Goal: Obtain resource: Download file/media

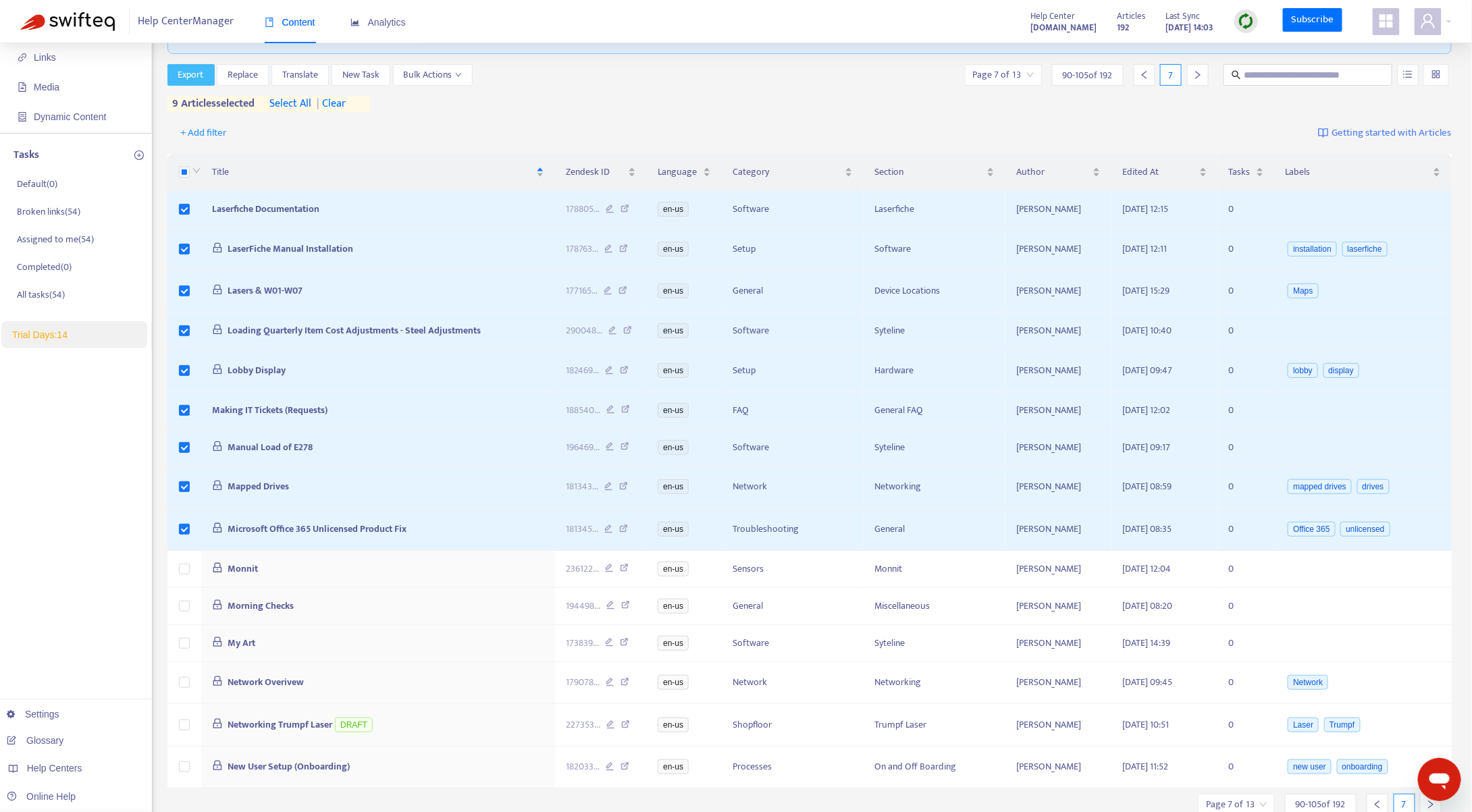
click at [197, 76] on span "Export" at bounding box center [190, 75] width 26 height 15
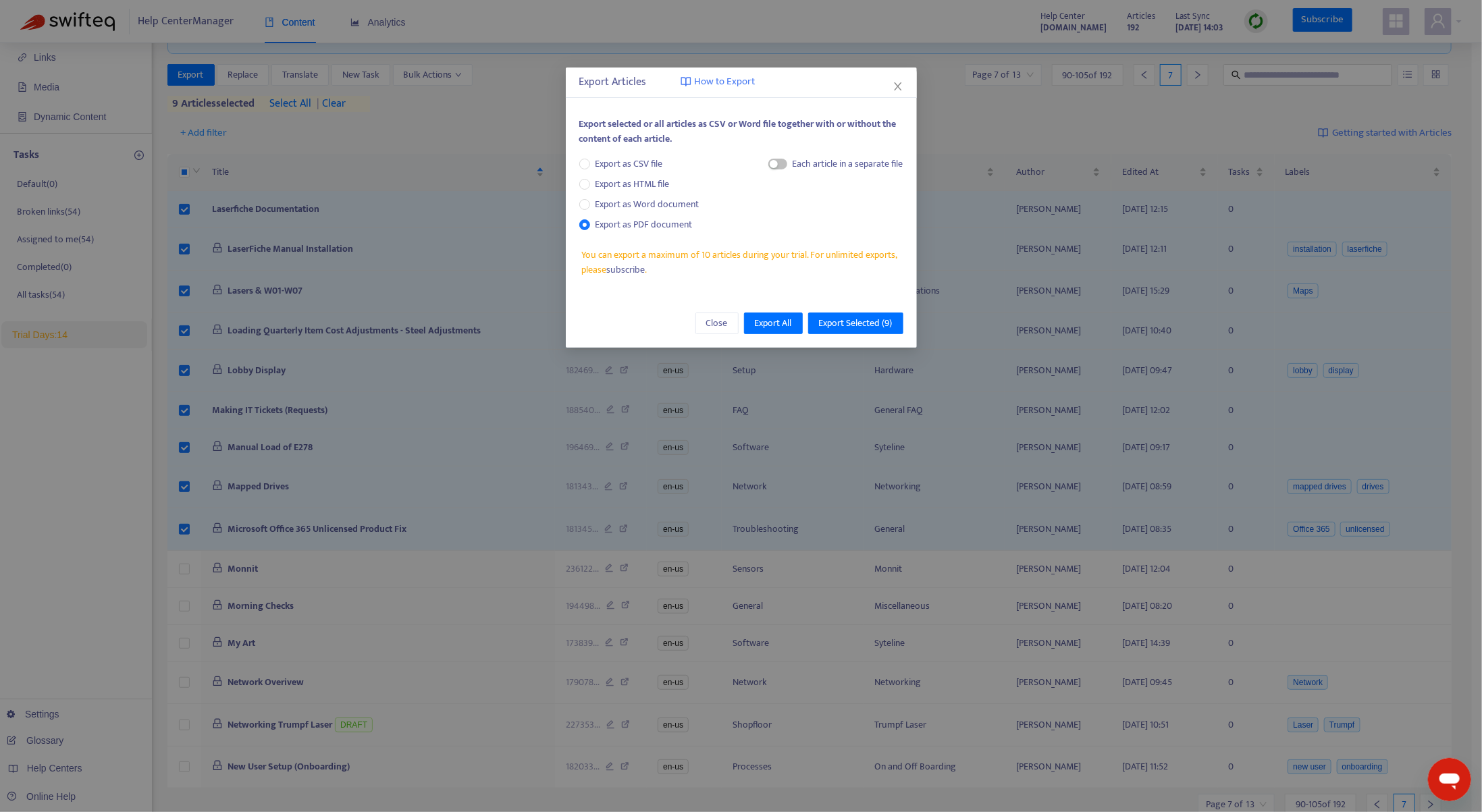
click at [801, 165] on div "Each article in a separate file" at bounding box center [848, 164] width 110 height 15
click at [786, 166] on div "Each article in a separate file" at bounding box center [836, 166] width 135 height 20
click at [778, 166] on span "button" at bounding box center [777, 164] width 19 height 11
click at [840, 324] on span "Export Selected ( 9 )" at bounding box center [856, 323] width 74 height 15
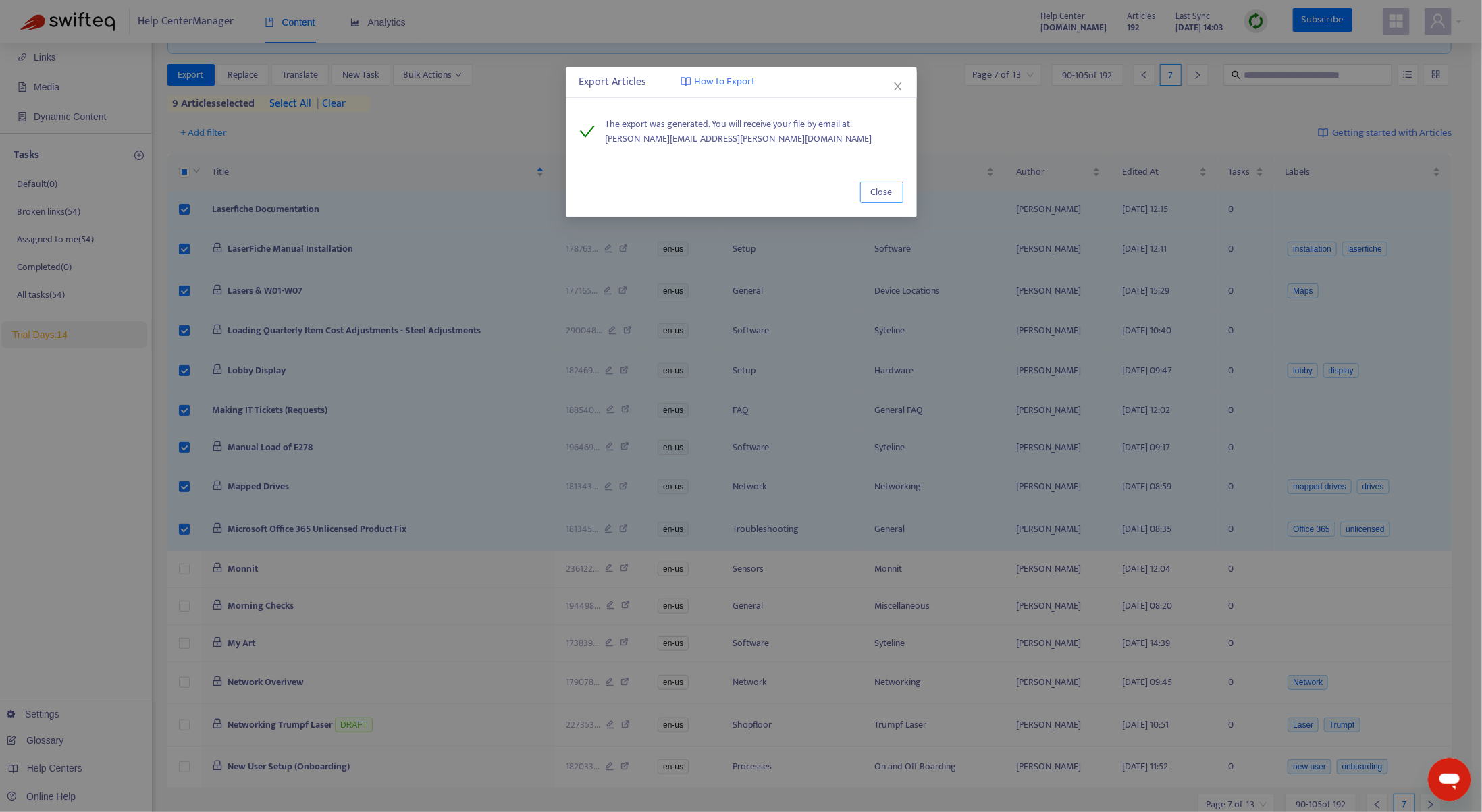
click at [878, 195] on span "Close" at bounding box center [882, 192] width 21 height 15
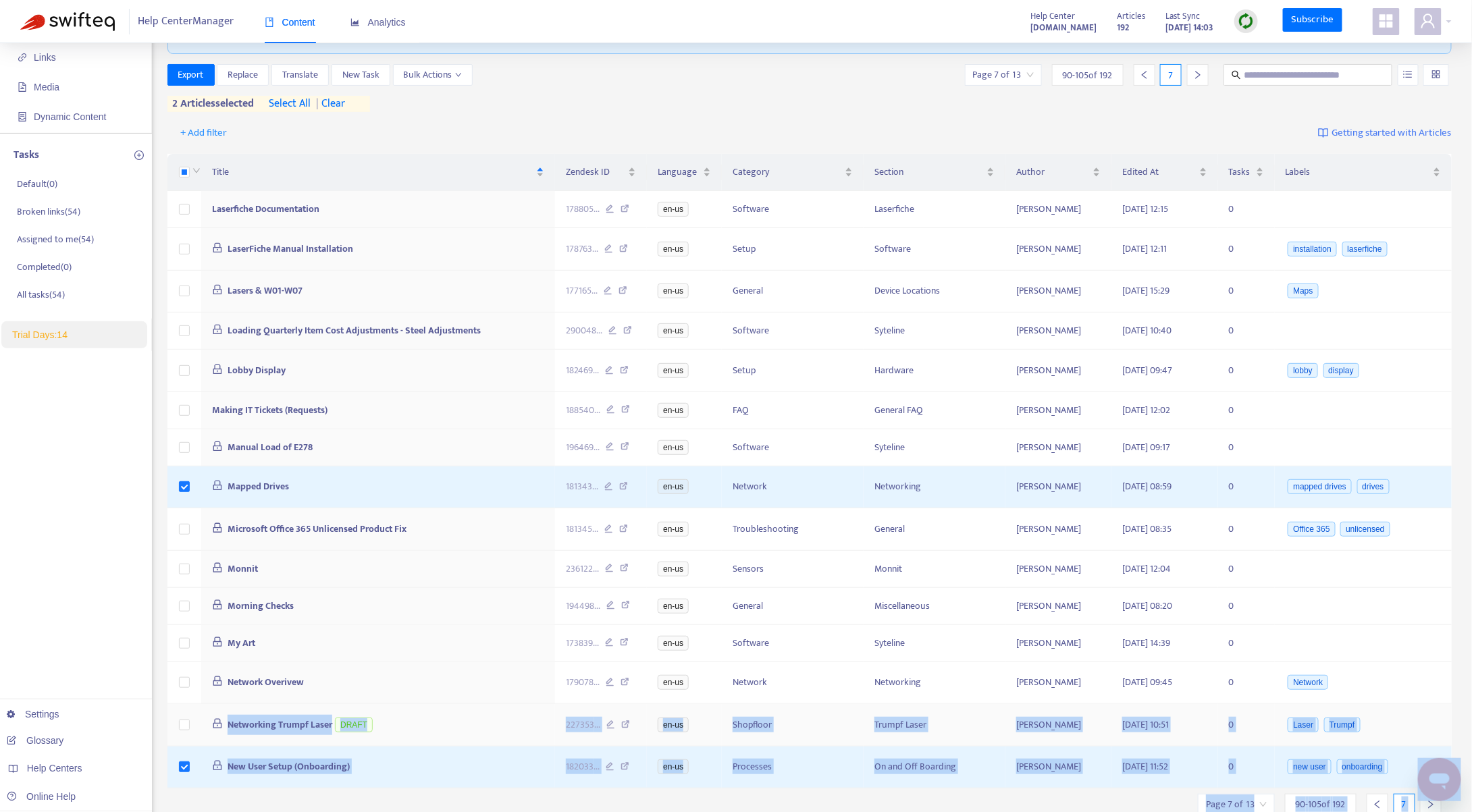
click at [189, 723] on td at bounding box center [184, 726] width 34 height 43
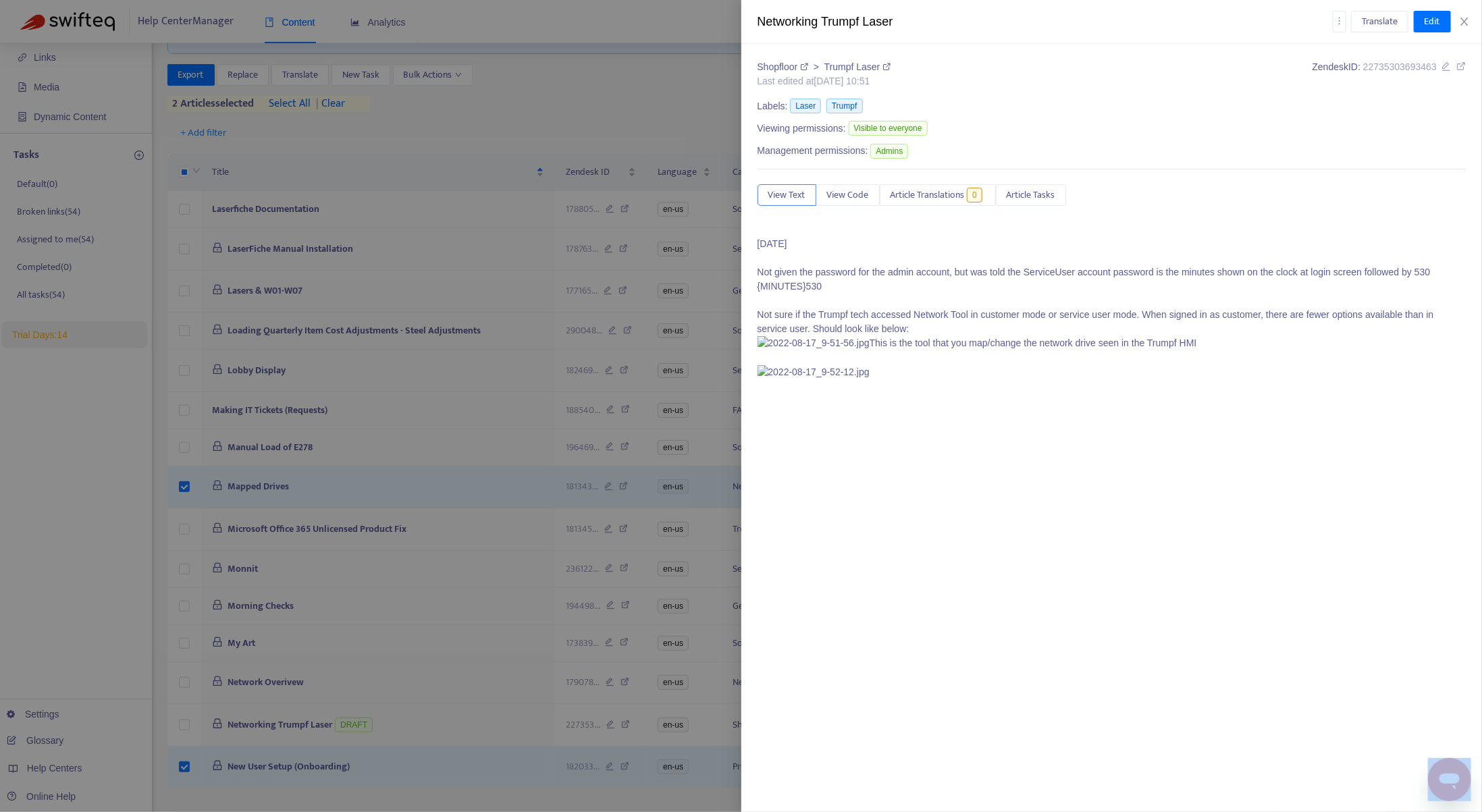
click at [185, 723] on div at bounding box center [741, 406] width 1482 height 812
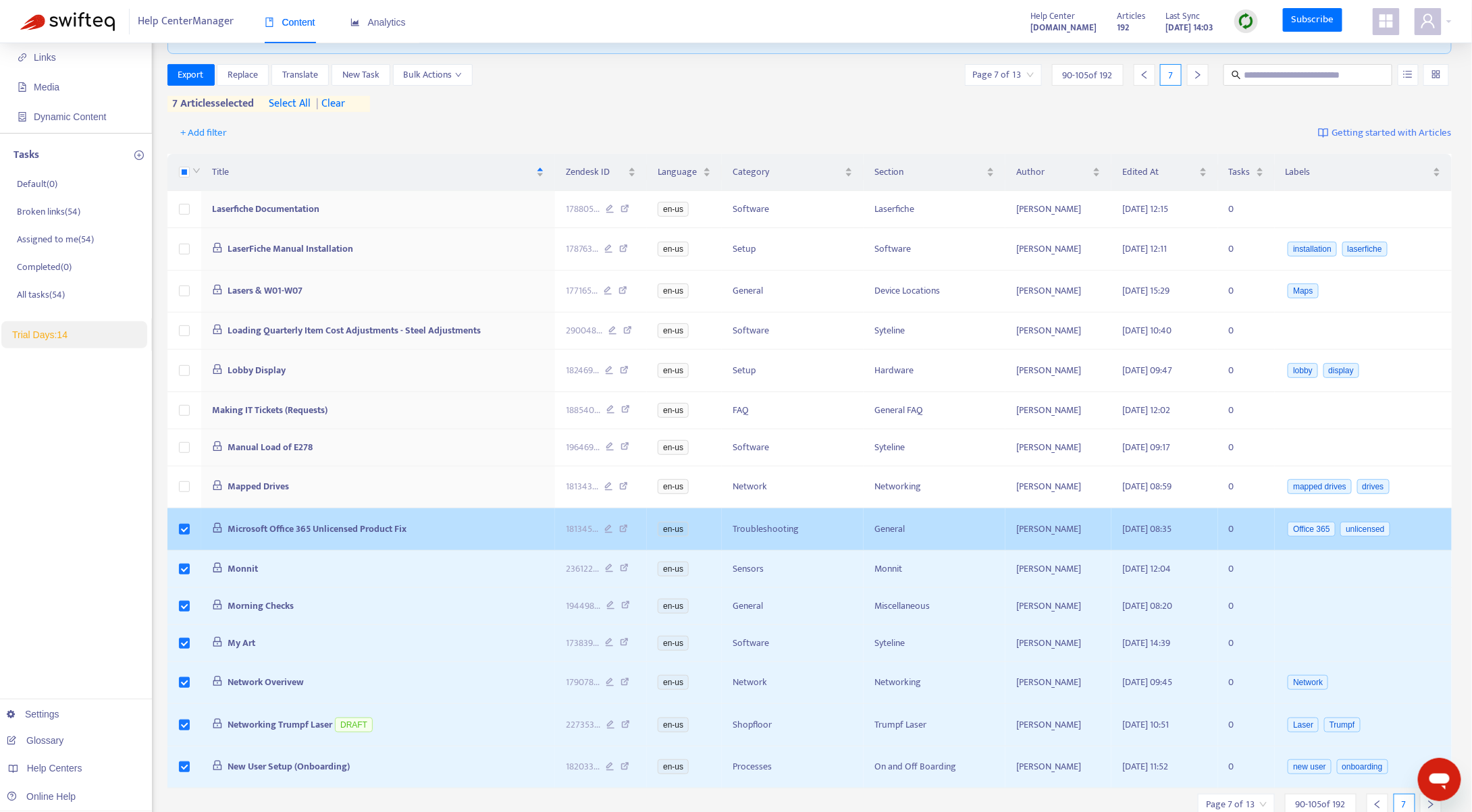
click at [186, 535] on td at bounding box center [184, 529] width 34 height 43
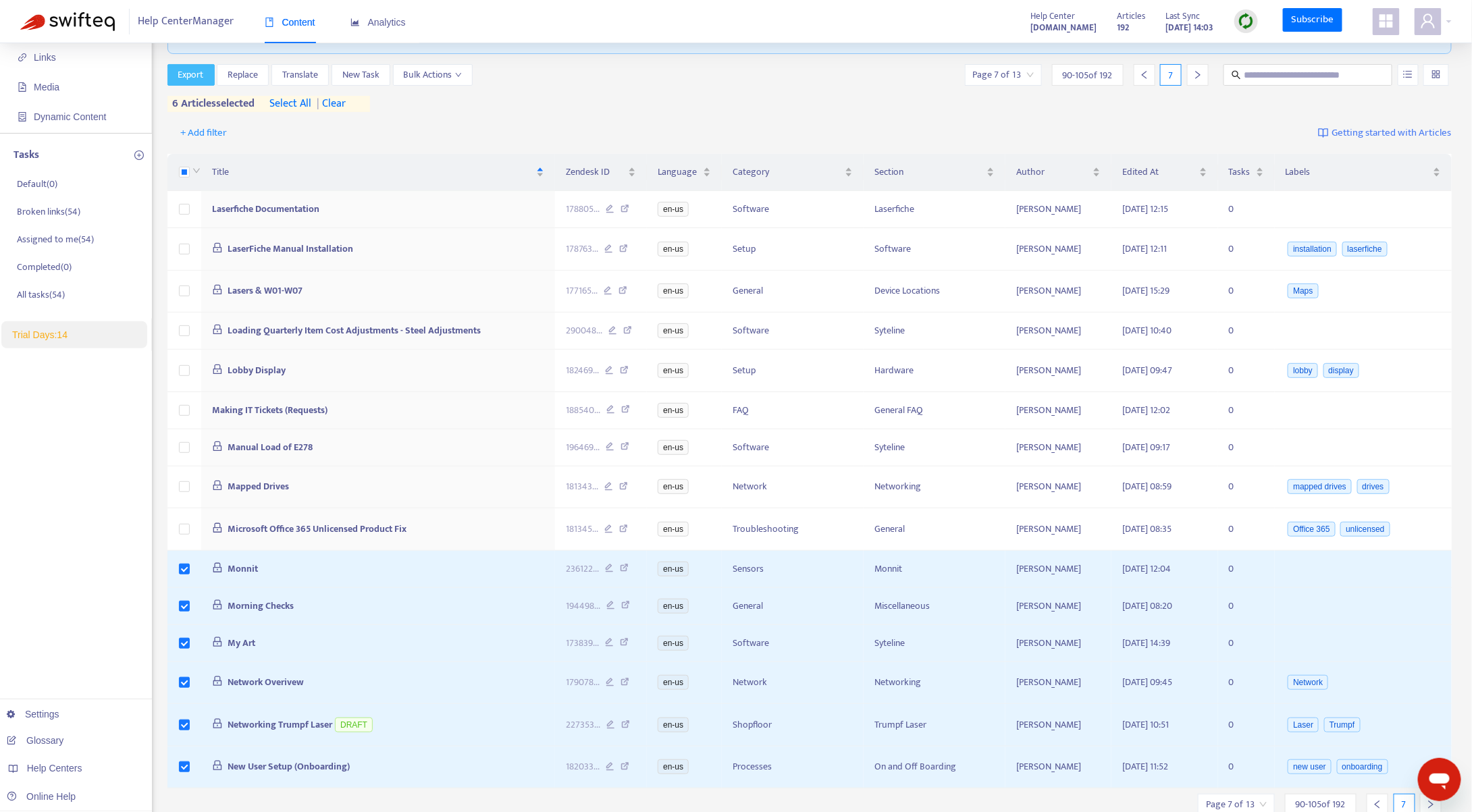
click at [176, 74] on button "Export" at bounding box center [190, 75] width 47 height 21
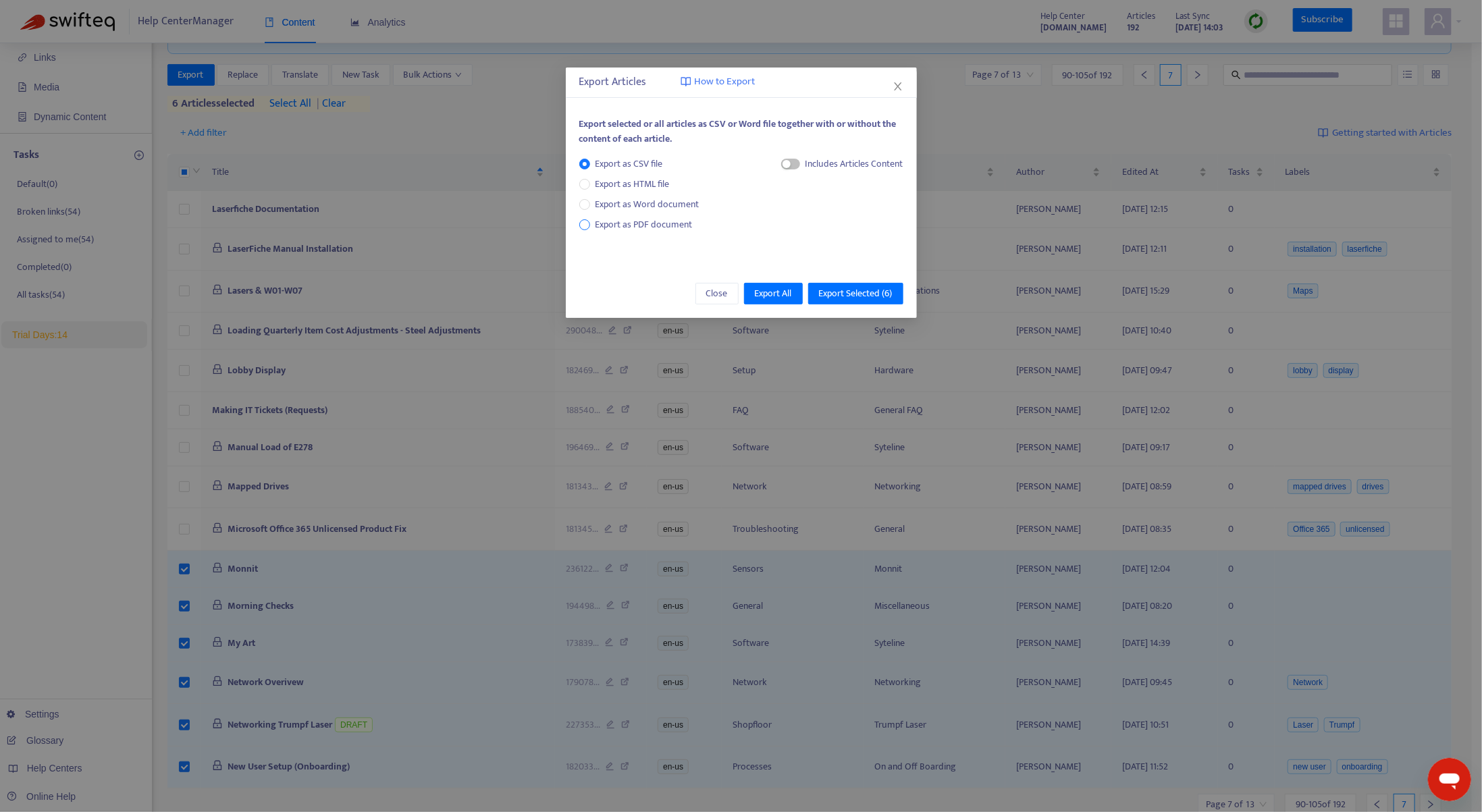
click at [604, 229] on span "Export as PDF document" at bounding box center [643, 224] width 97 height 15
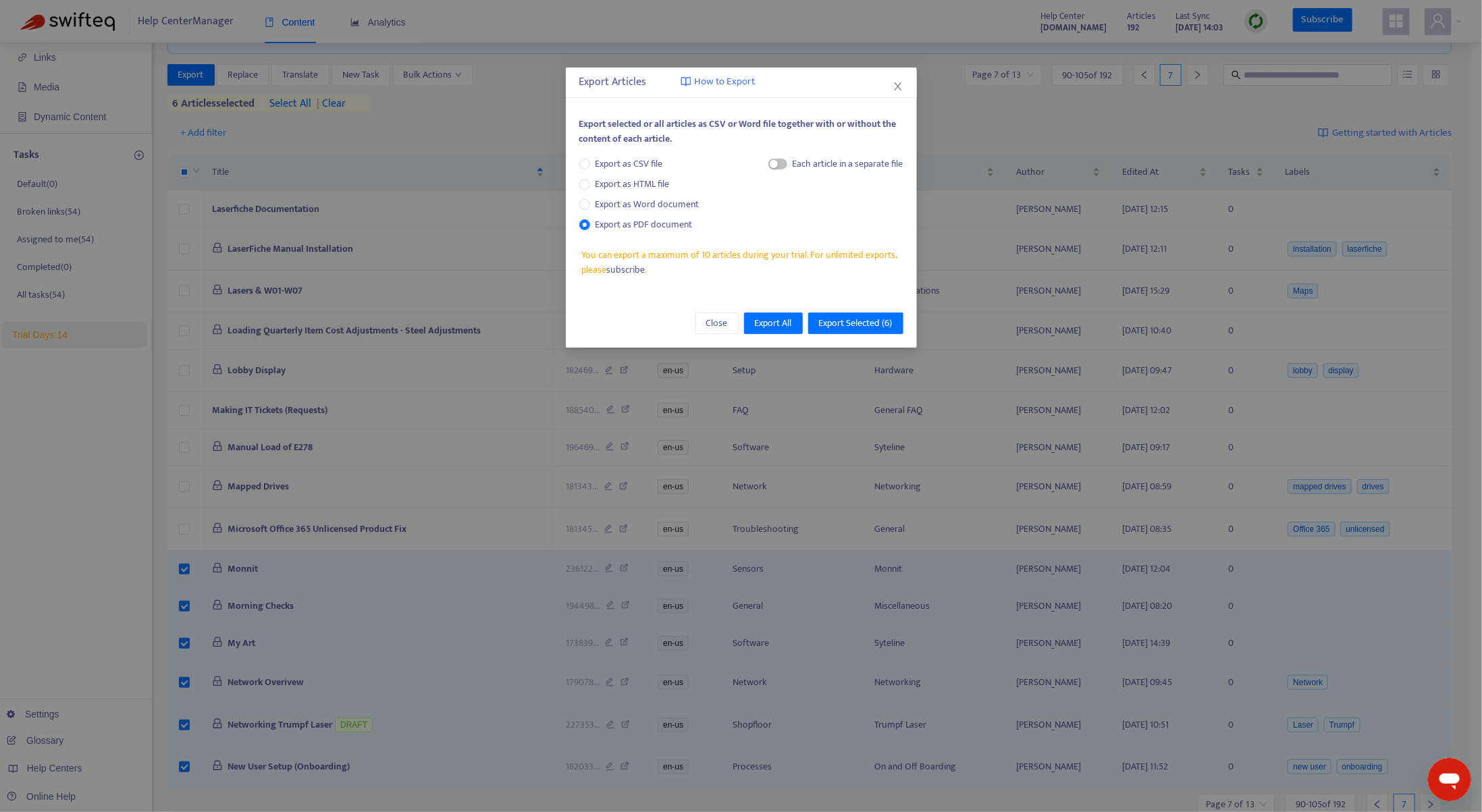
click at [802, 166] on div "Each article in a separate file" at bounding box center [848, 164] width 110 height 15
click at [777, 167] on span "button" at bounding box center [777, 164] width 19 height 11
click at [778, 324] on span "Export All" at bounding box center [774, 323] width 37 height 15
click at [855, 320] on span "Export Selected ( 6 )" at bounding box center [856, 323] width 74 height 15
click at [853, 321] on span "Export Selected ( 6 )" at bounding box center [856, 323] width 74 height 15
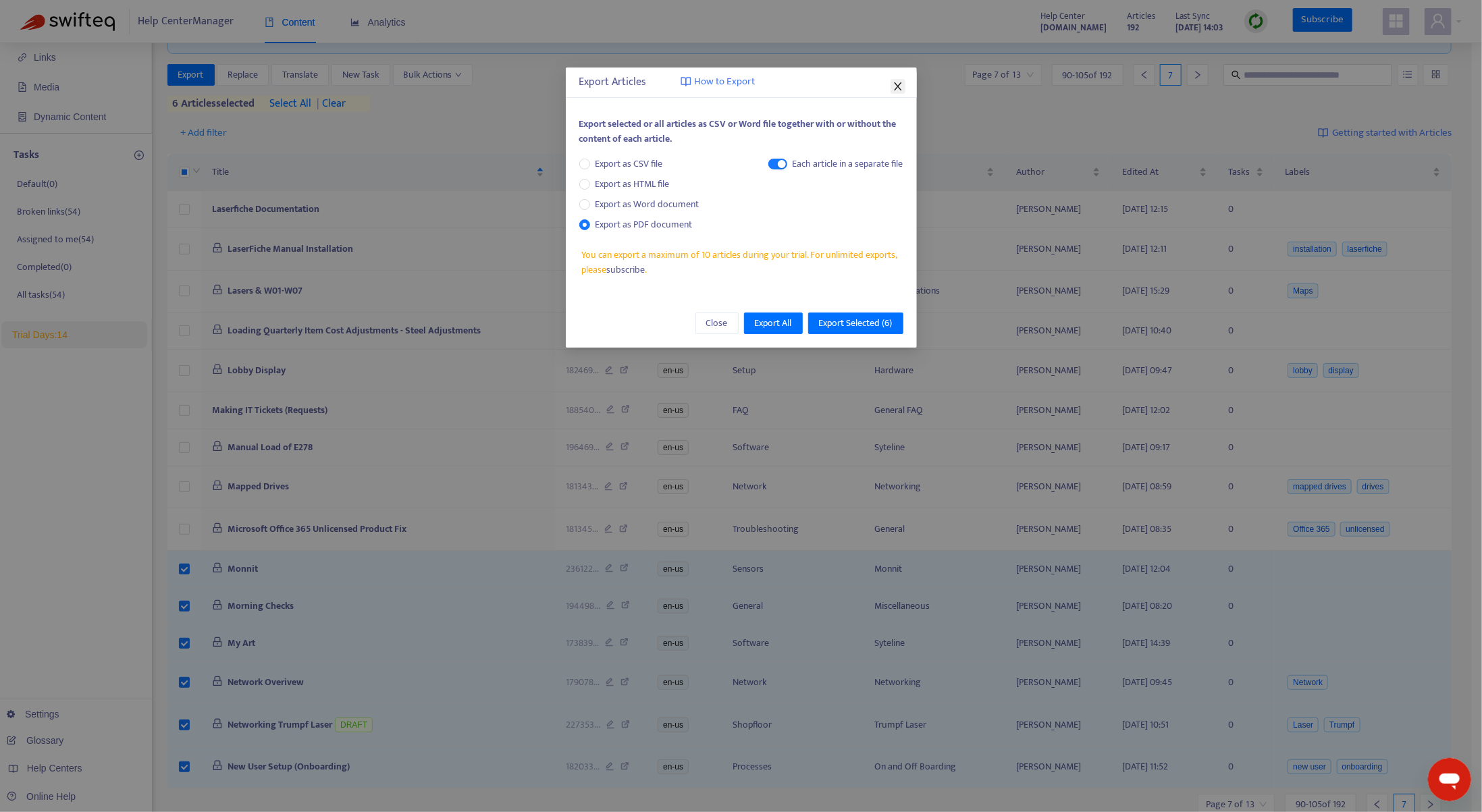
click at [898, 85] on icon "close" at bounding box center [898, 86] width 7 height 8
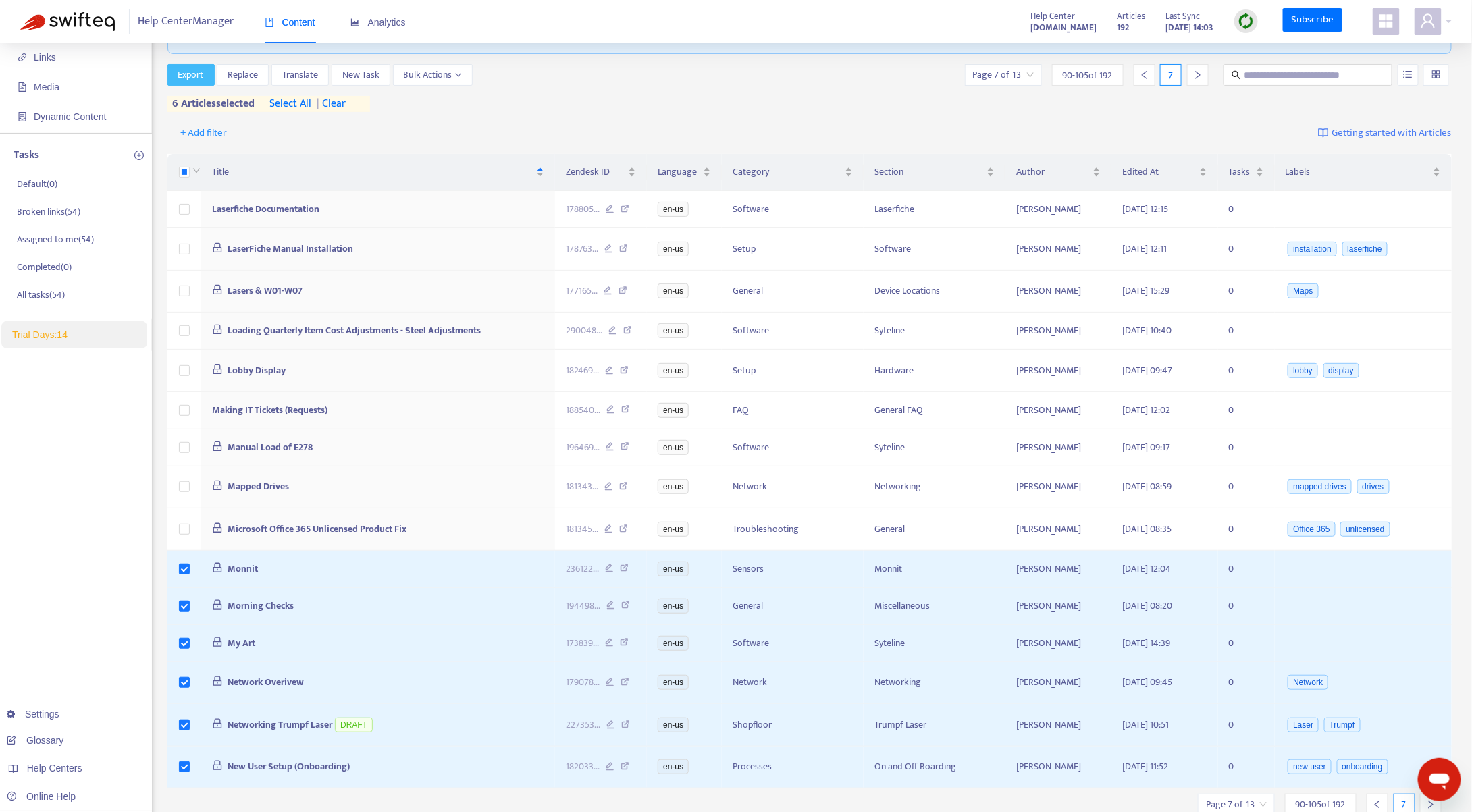
click at [187, 74] on span "Export" at bounding box center [190, 75] width 26 height 15
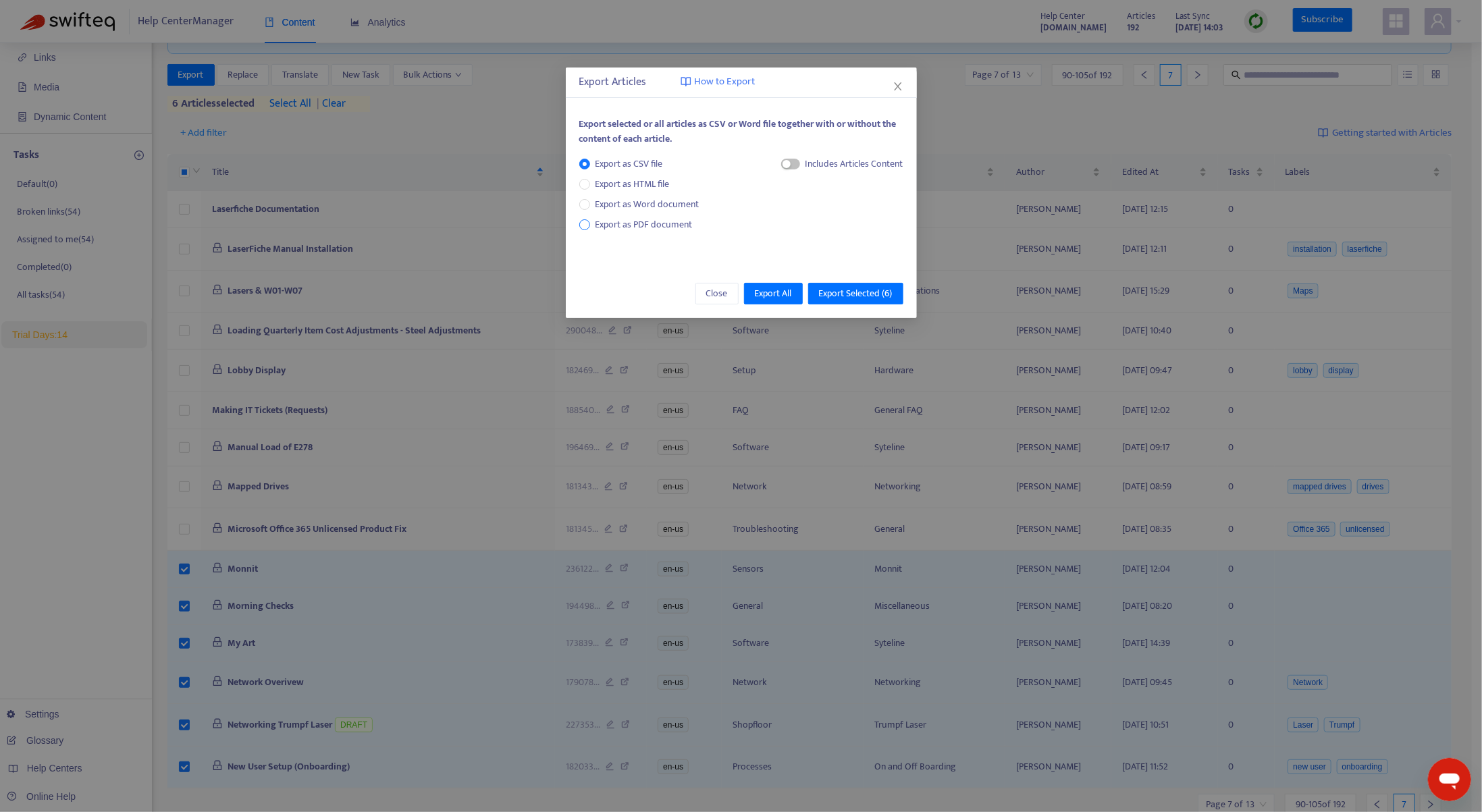
click at [593, 221] on span "Export as PDF document" at bounding box center [643, 224] width 108 height 15
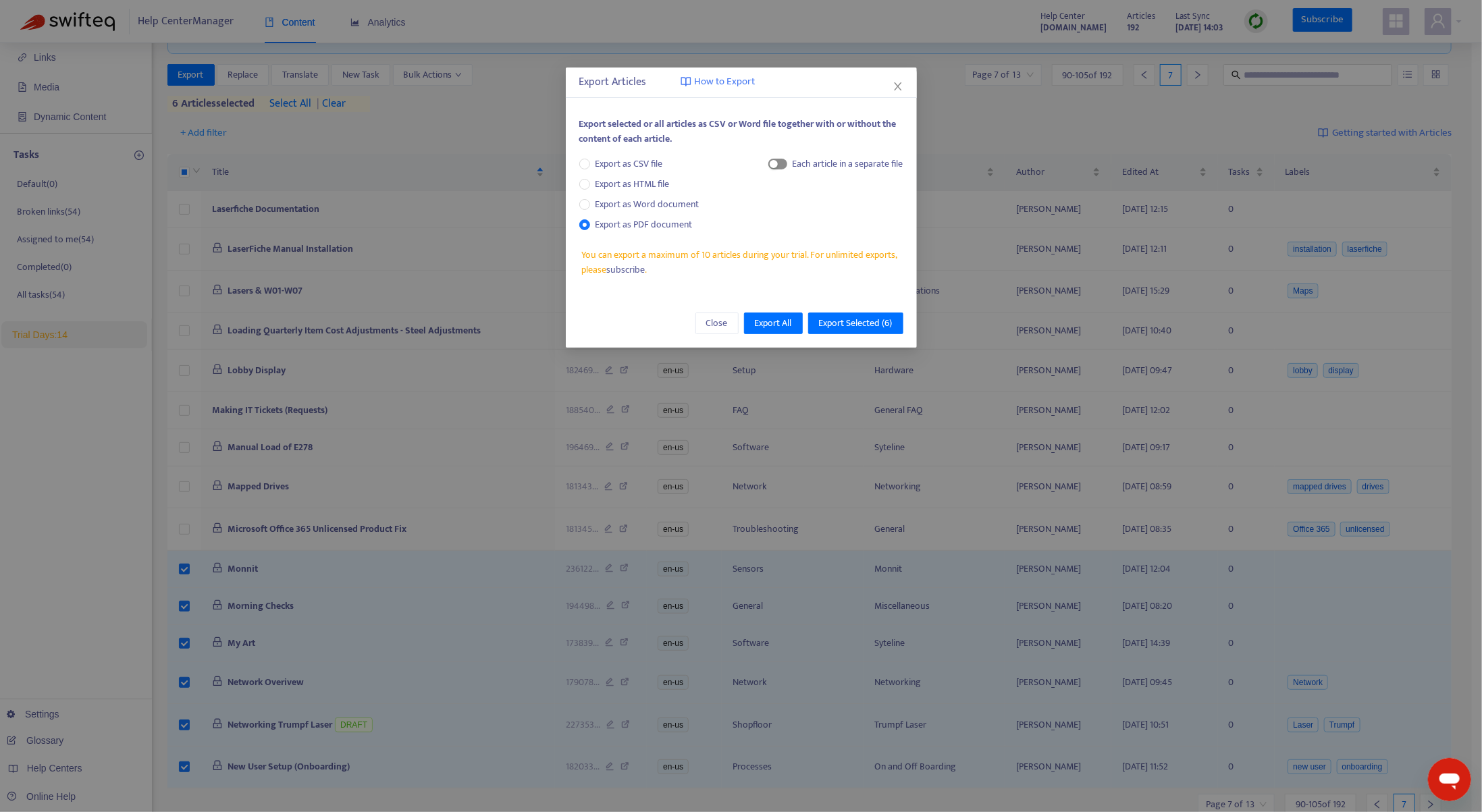
click at [777, 165] on span "button" at bounding box center [777, 164] width 19 height 11
click at [844, 318] on span "Export Selected ( 6 )" at bounding box center [856, 323] width 74 height 15
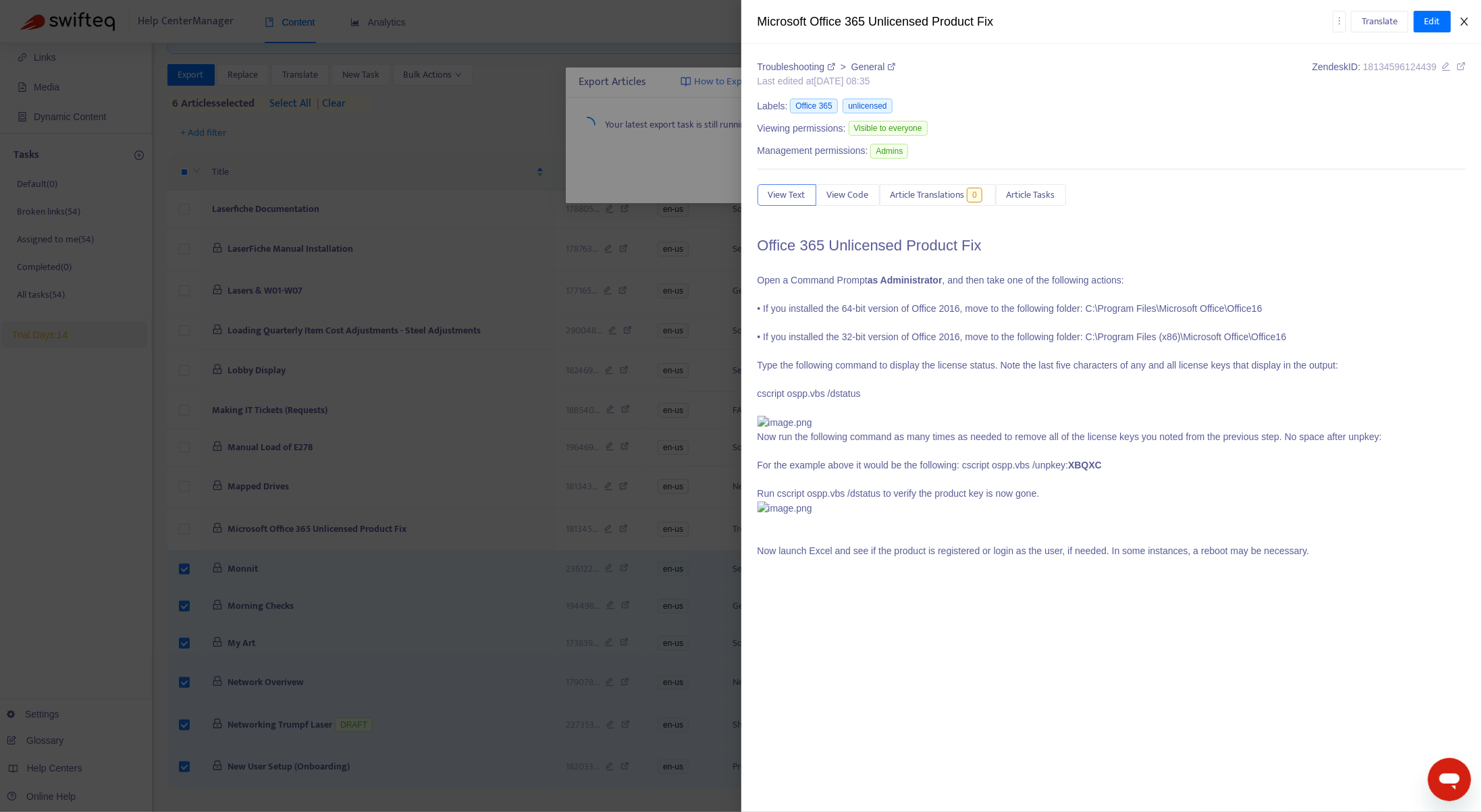
click at [1464, 23] on icon "close" at bounding box center [1464, 21] width 11 height 11
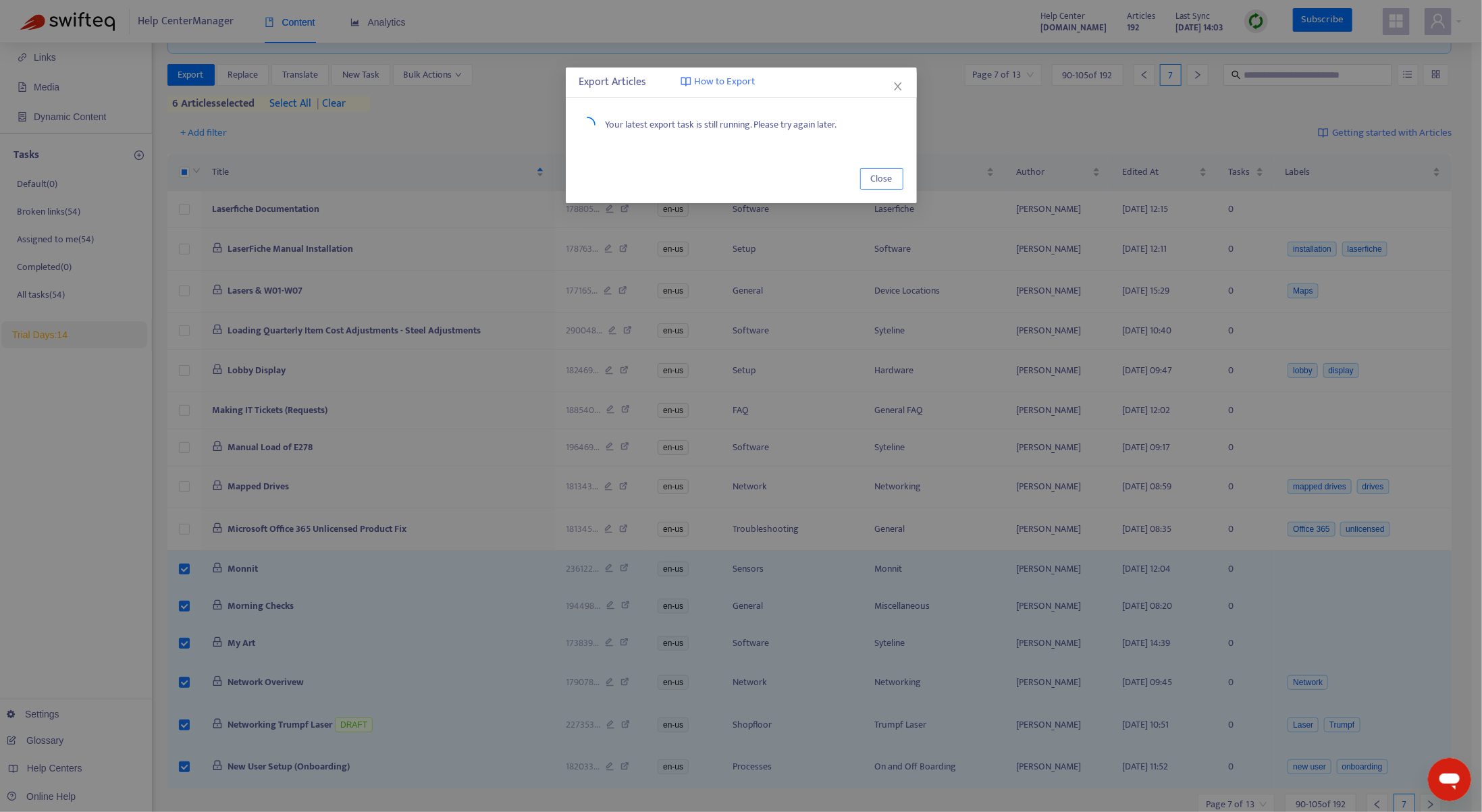
click at [886, 178] on span "Close" at bounding box center [882, 179] width 21 height 15
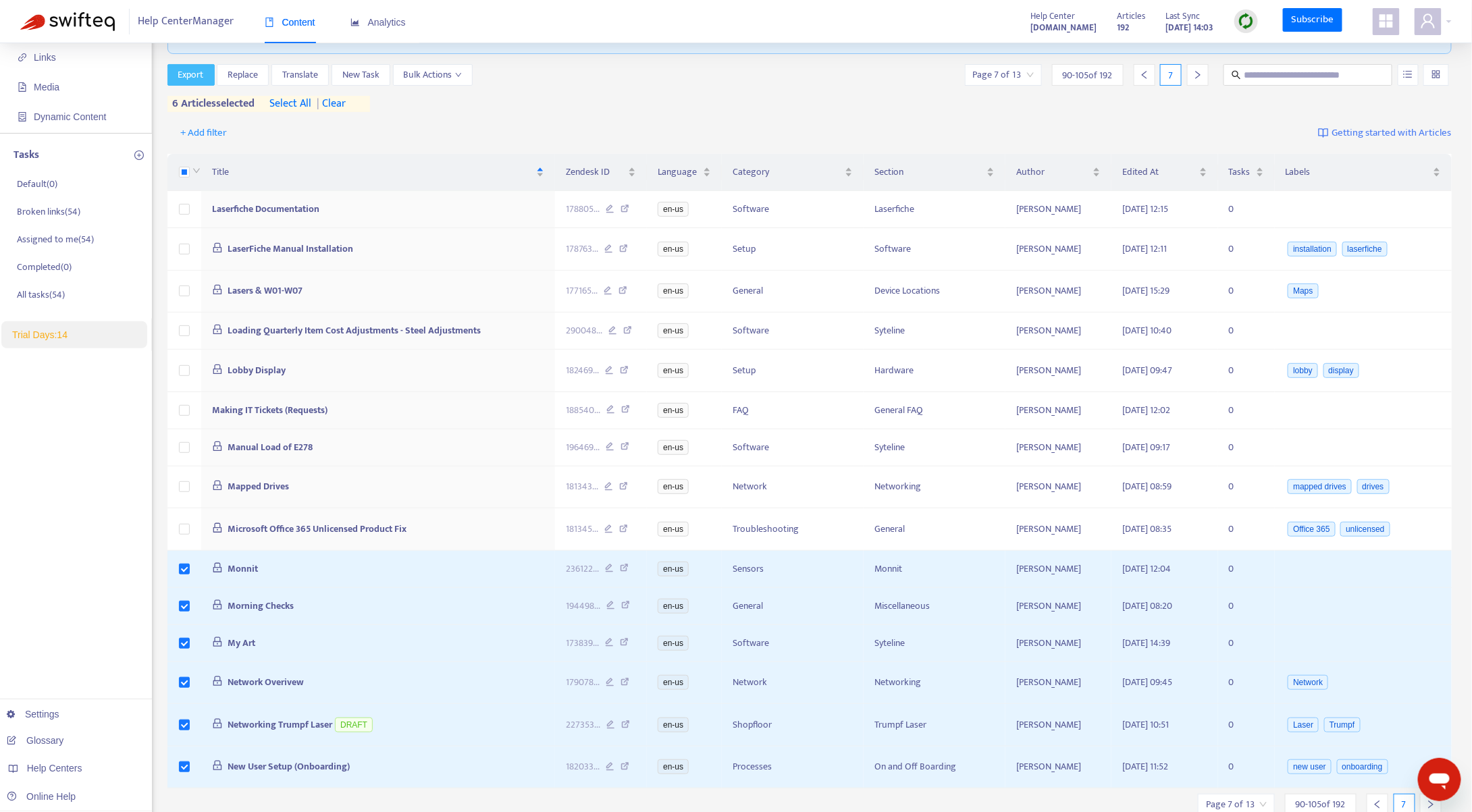
click at [201, 72] on span "Export" at bounding box center [190, 75] width 26 height 15
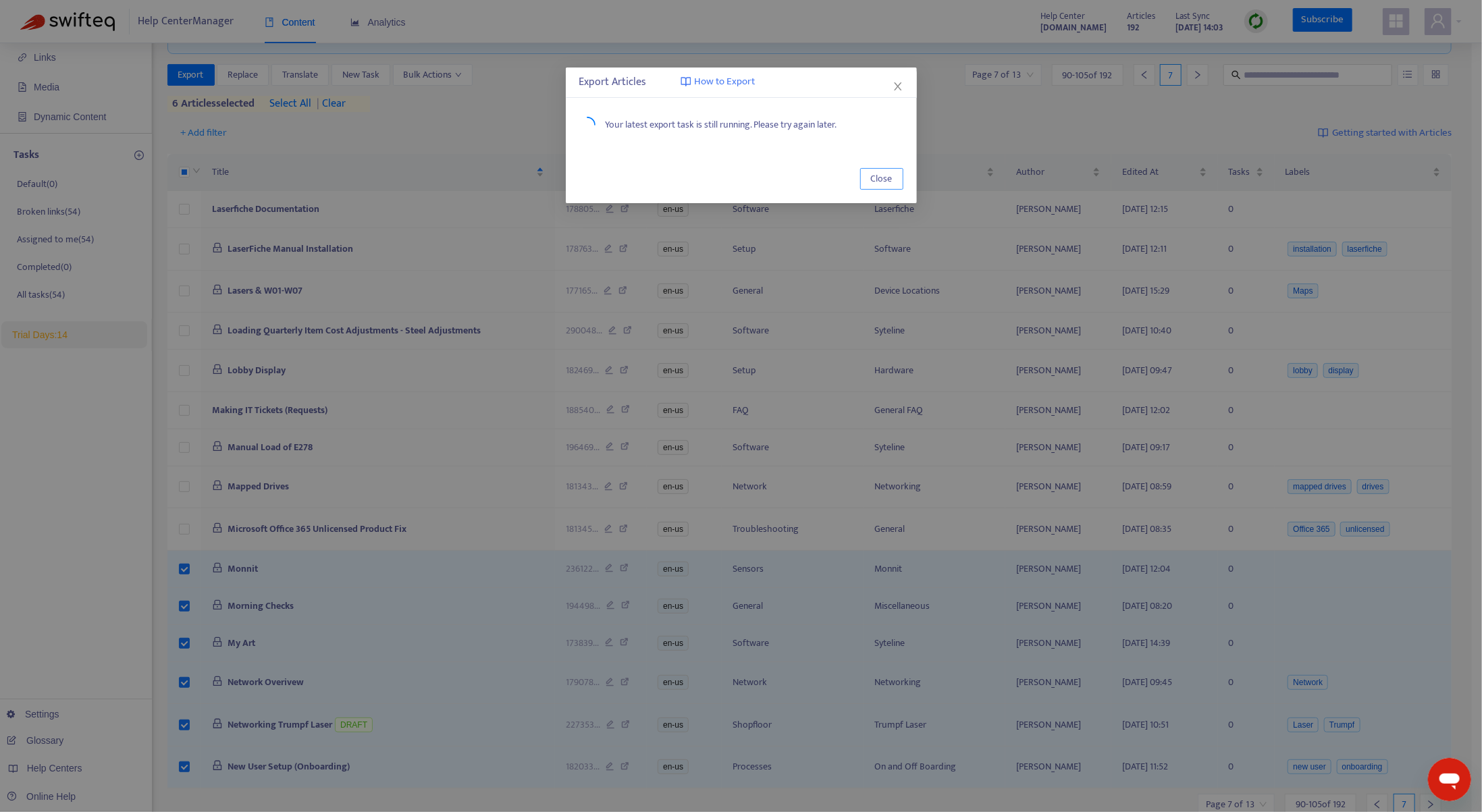
click at [890, 178] on span "Close" at bounding box center [882, 179] width 21 height 15
